Goal: Find specific fact: Locate a discrete piece of known information

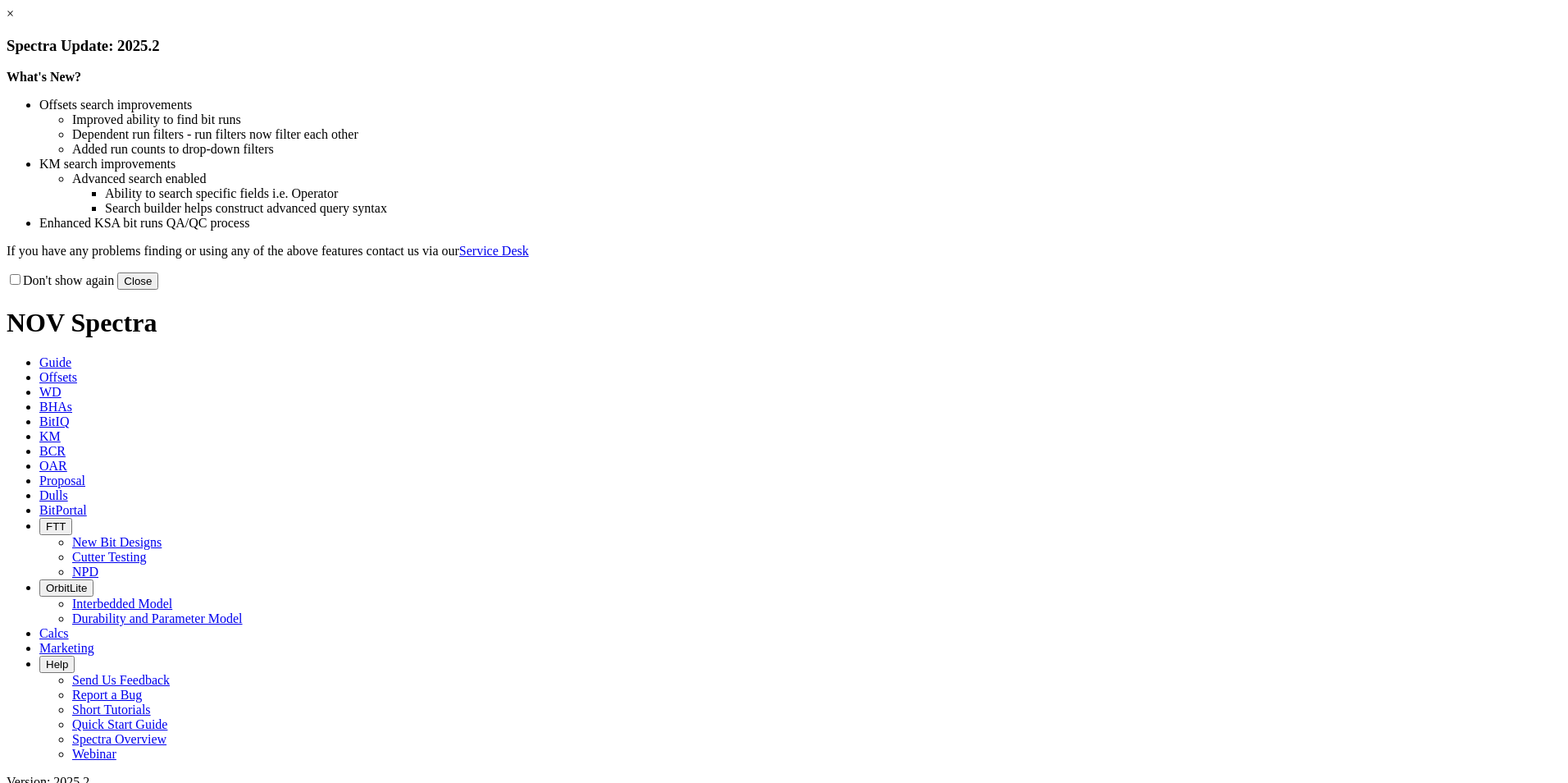
click at [158, 289] on button "Close" at bounding box center [138, 281] width 41 height 17
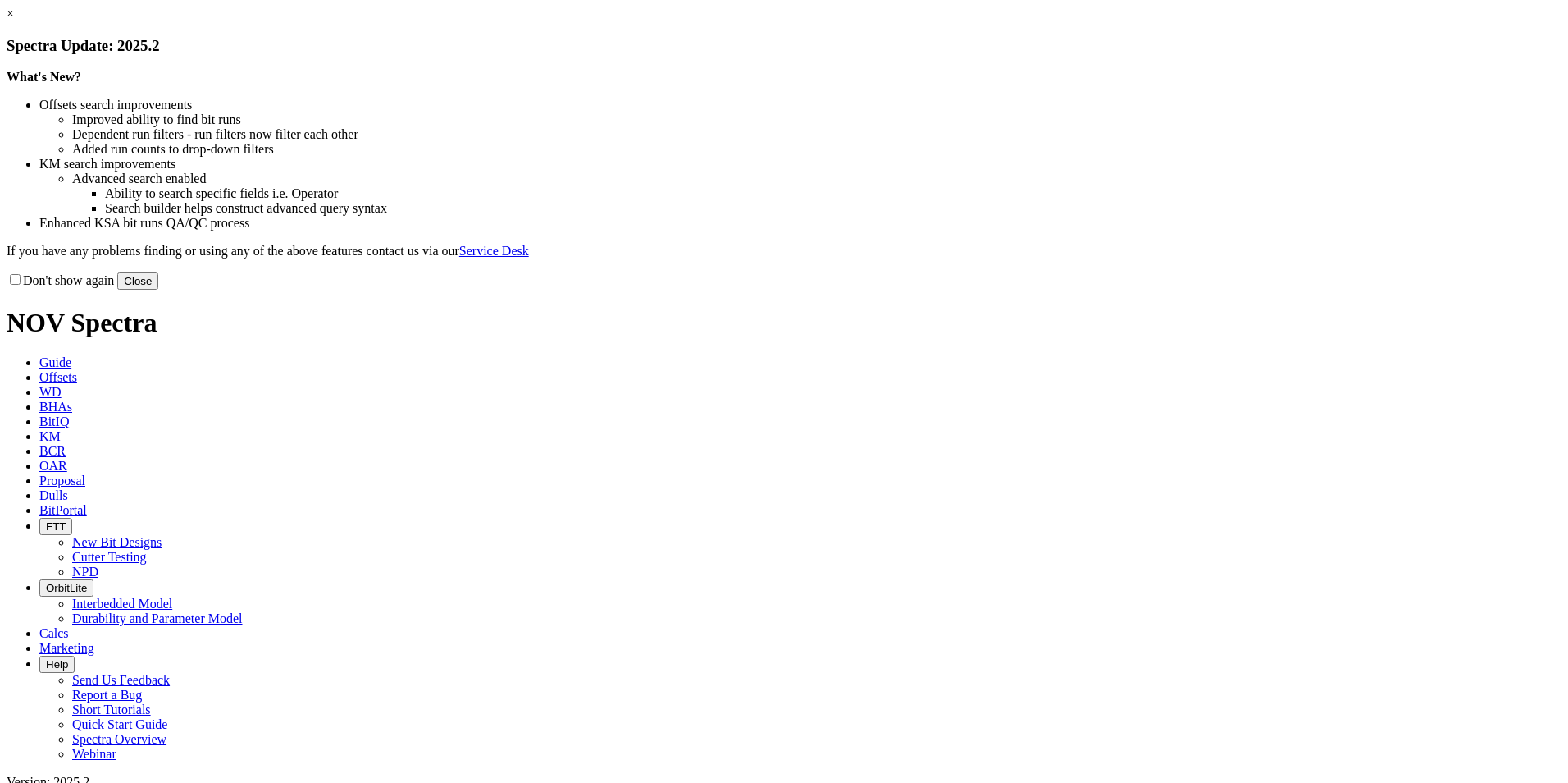
click at [158, 289] on button "Close" at bounding box center [138, 281] width 41 height 17
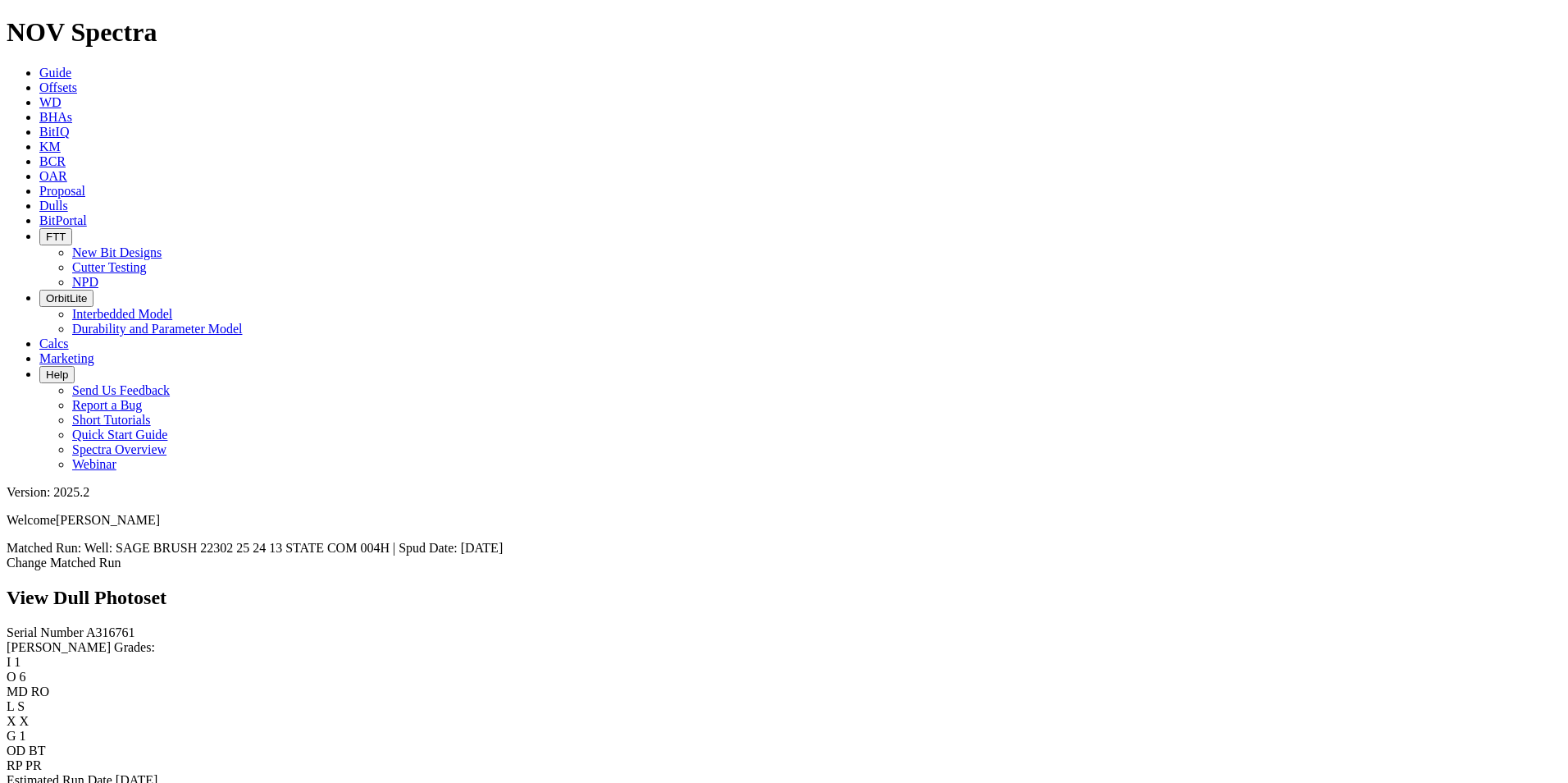
click at [86, 626] on span "A316761" at bounding box center [111, 632] width 50 height 14
copy span "A316761"
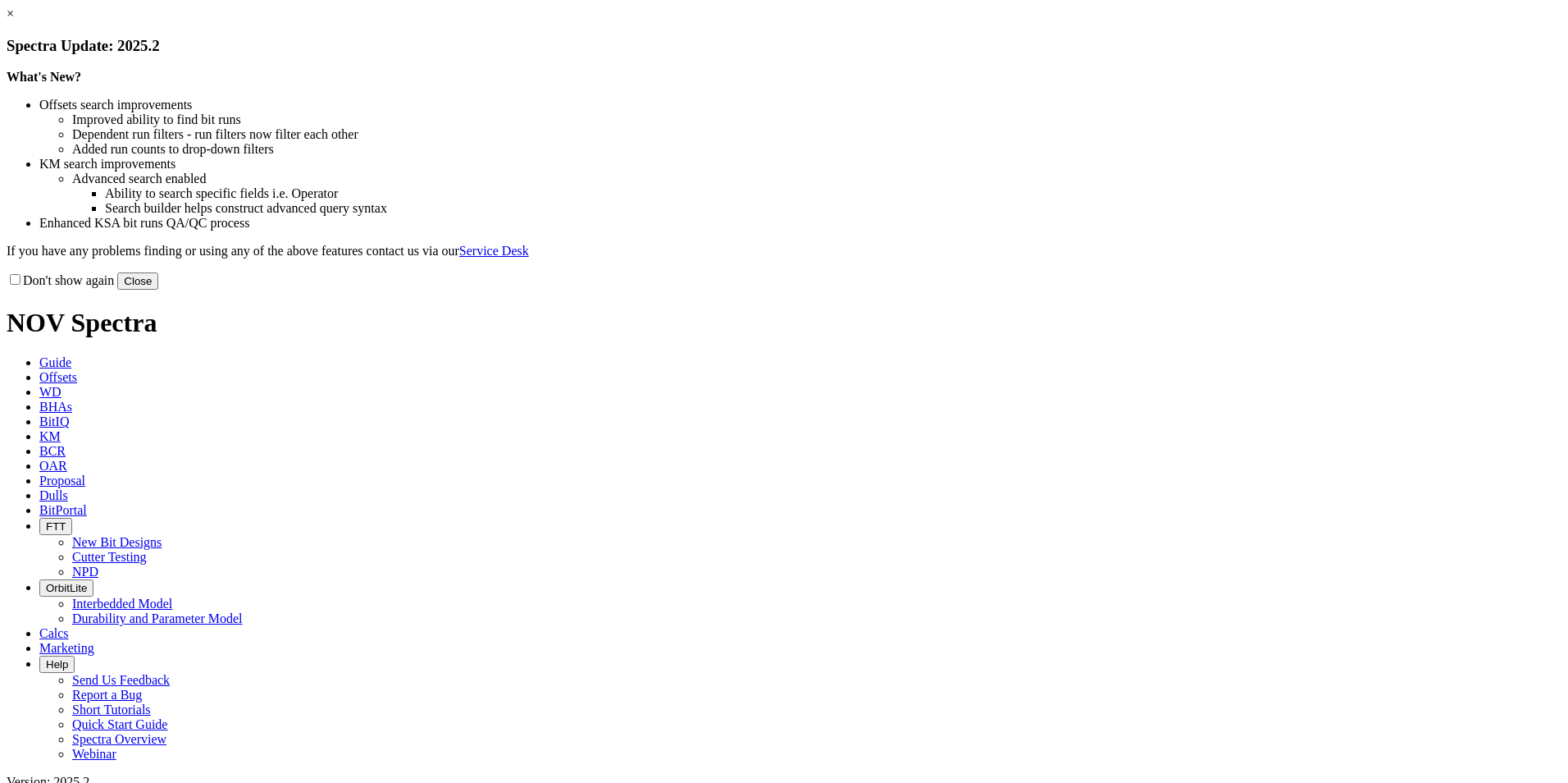
click at [158, 289] on button "Close" at bounding box center [138, 281] width 41 height 17
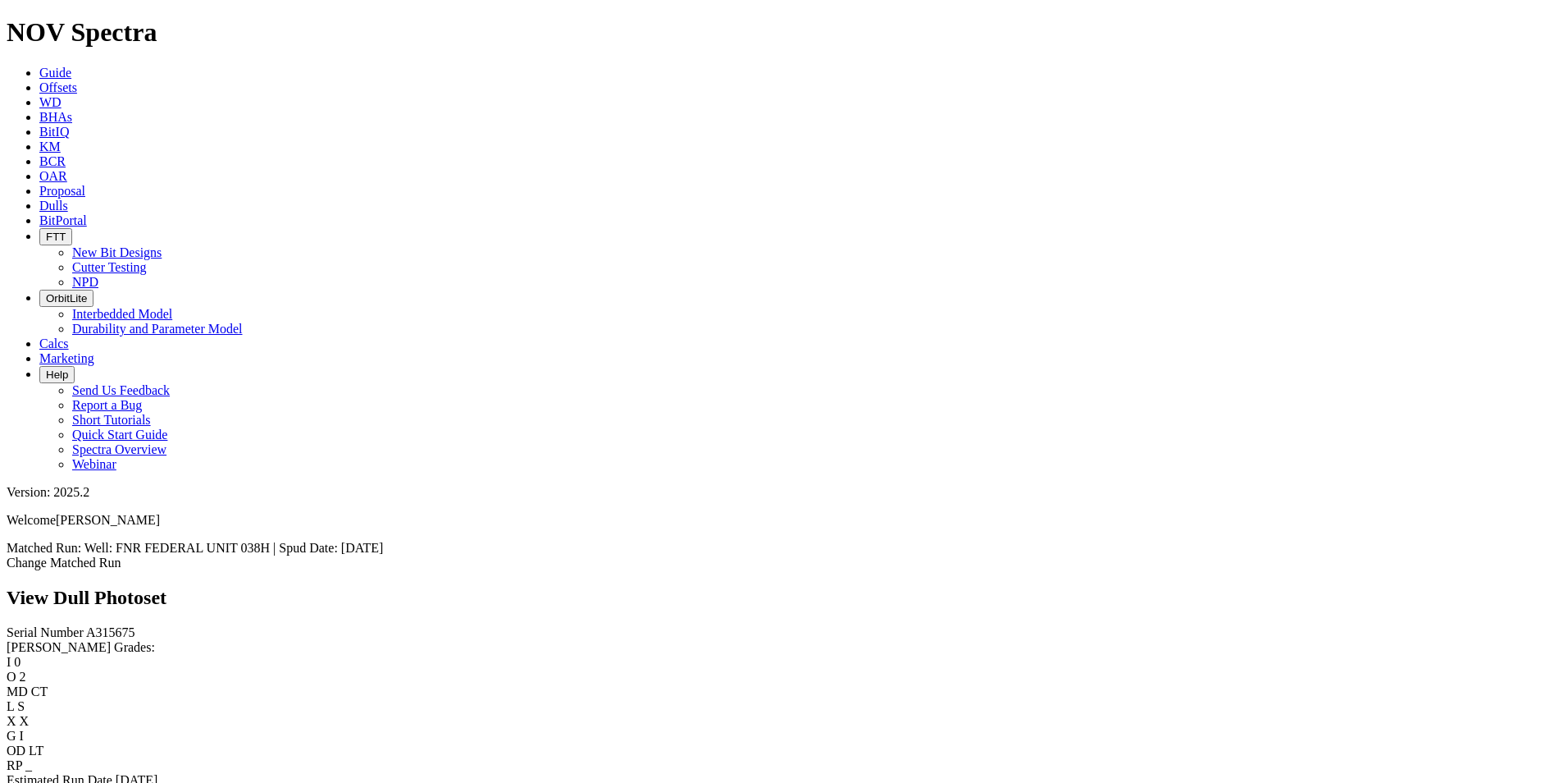
scroll to position [2626, 0]
